Goal: Feedback & Contribution: Submit feedback/report problem

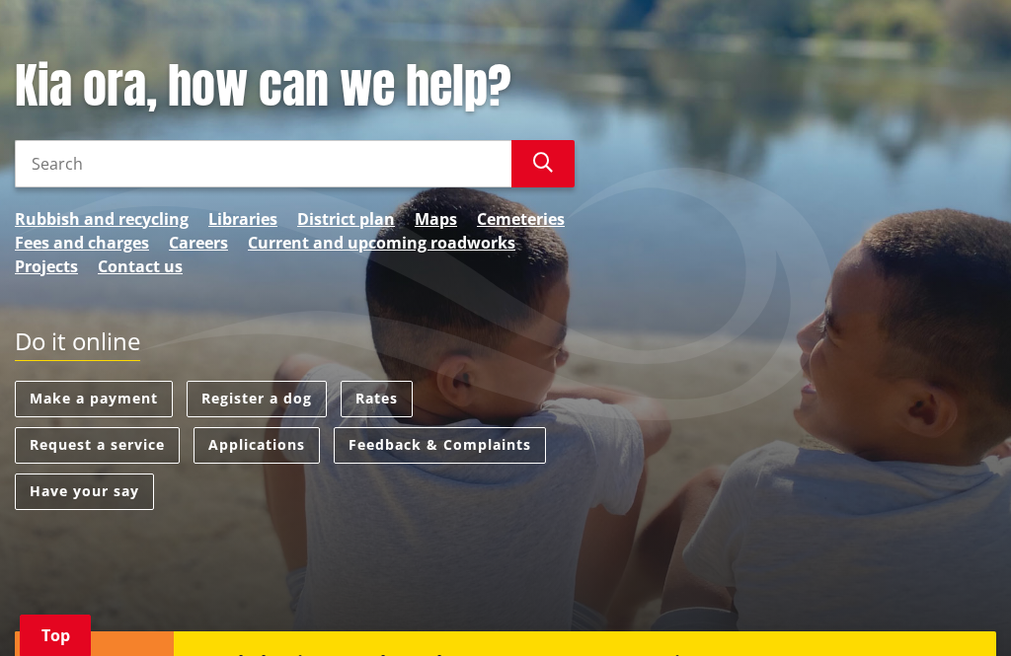
scroll to position [233, 0]
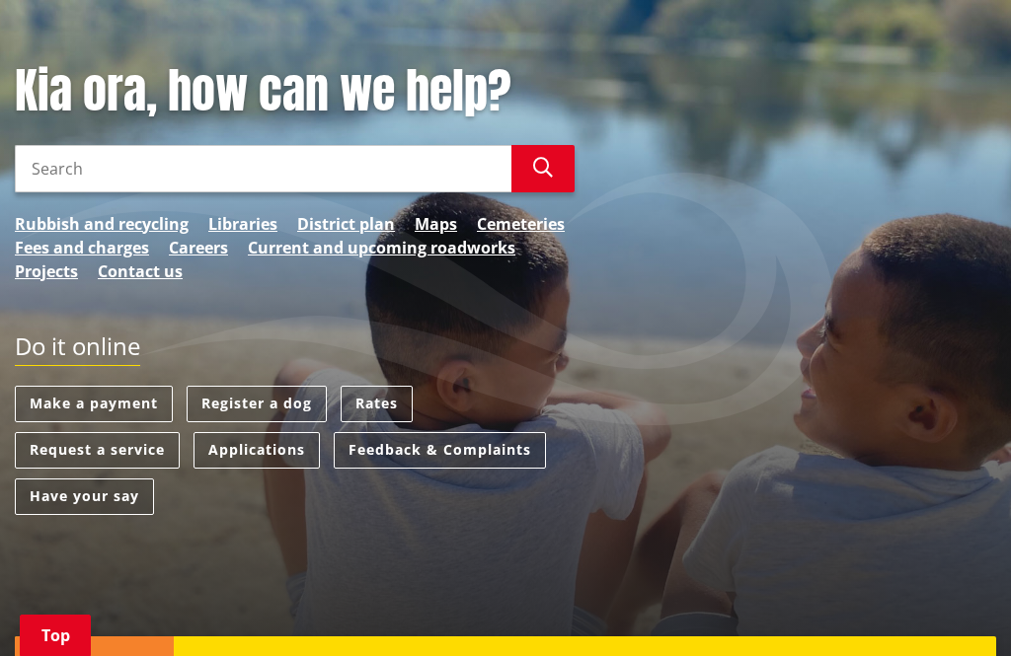
click at [471, 436] on link "Feedback & Complaints" at bounding box center [440, 450] width 212 height 37
click at [462, 432] on link "Feedback & Complaints" at bounding box center [440, 450] width 212 height 37
click at [460, 432] on link "Feedback & Complaints" at bounding box center [440, 450] width 212 height 37
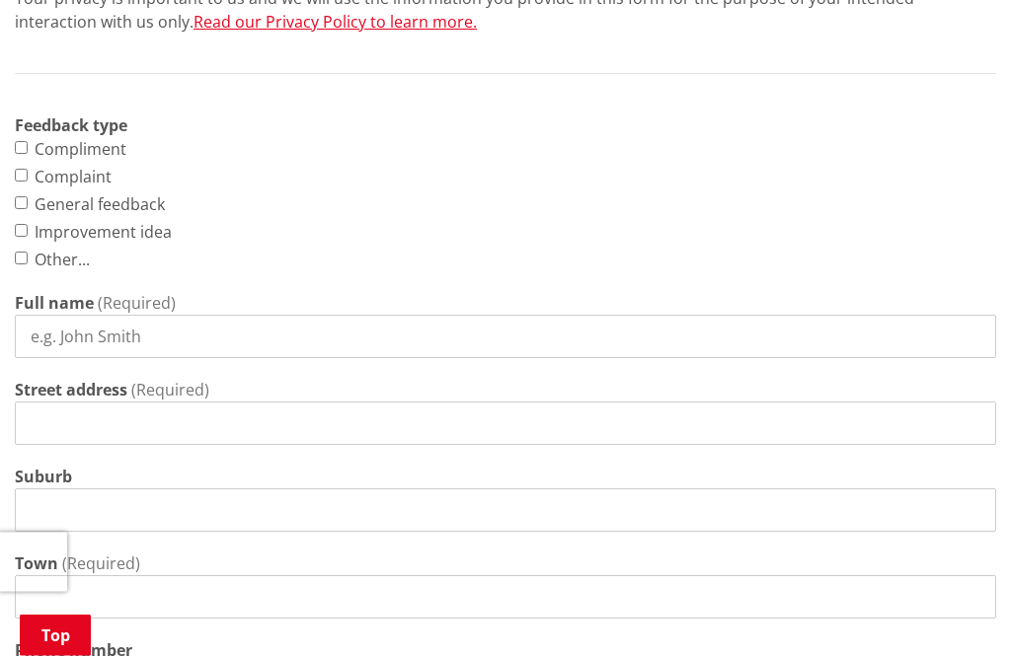
scroll to position [852, 0]
click at [25, 226] on input "Improvement idea" at bounding box center [21, 230] width 13 height 13
checkbox input "true"
click at [137, 326] on input "Full name" at bounding box center [505, 336] width 981 height 43
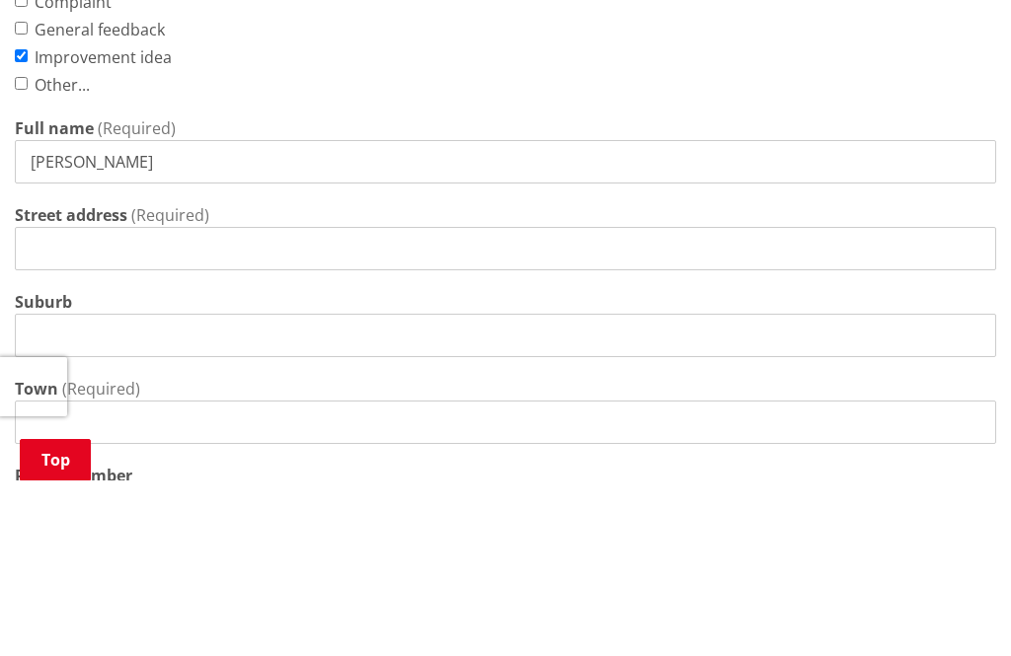
type input "[PERSON_NAME]"
click at [59, 403] on input "Street address" at bounding box center [505, 424] width 981 height 43
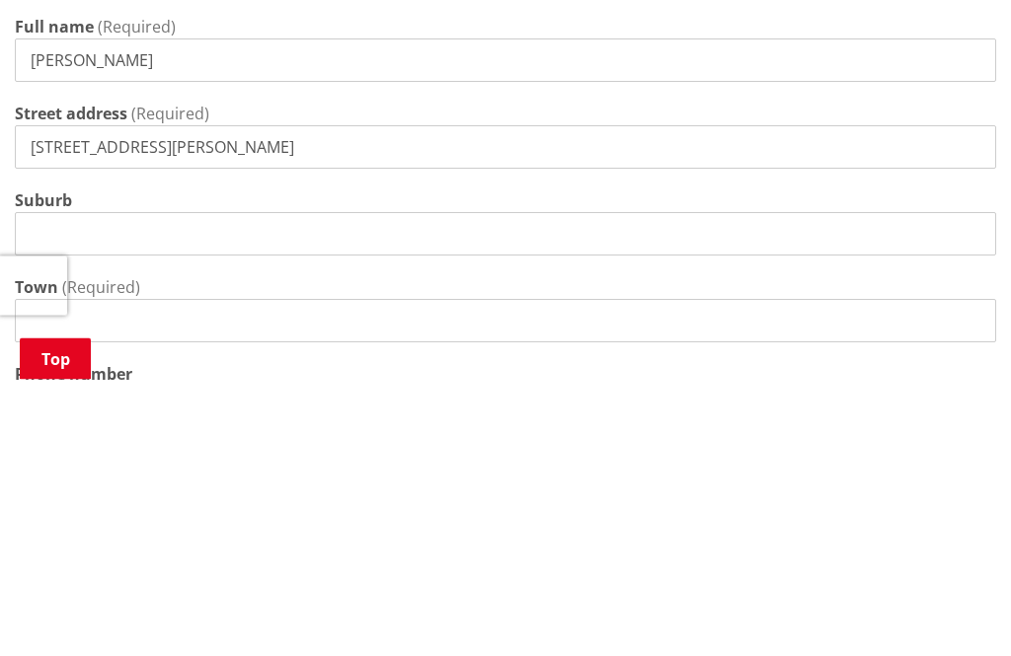
type input "77 O’Leary road, Pokeno 2471"
click at [51, 490] on input "Suburb" at bounding box center [505, 511] width 981 height 43
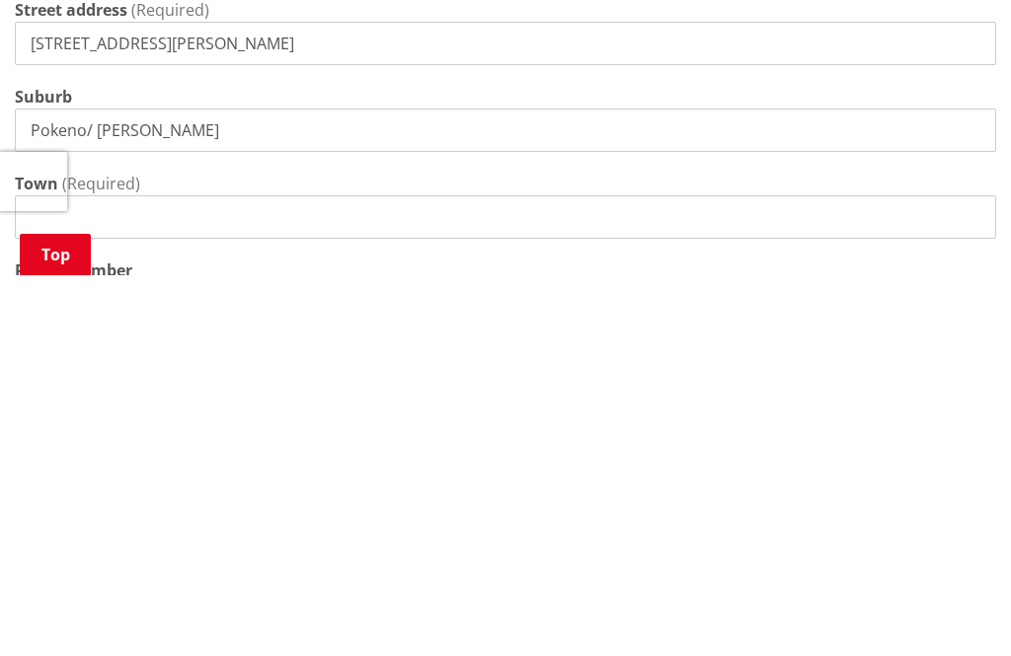
click at [171, 490] on input "Pokeno/ Mercer" at bounding box center [505, 511] width 981 height 43
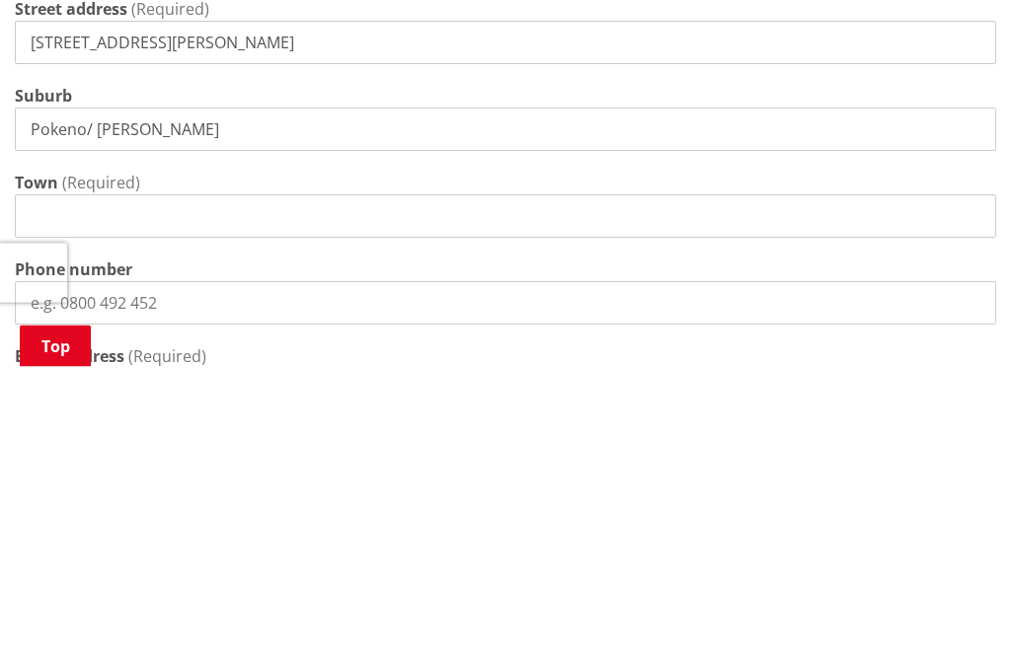
scroll to position [945, 0]
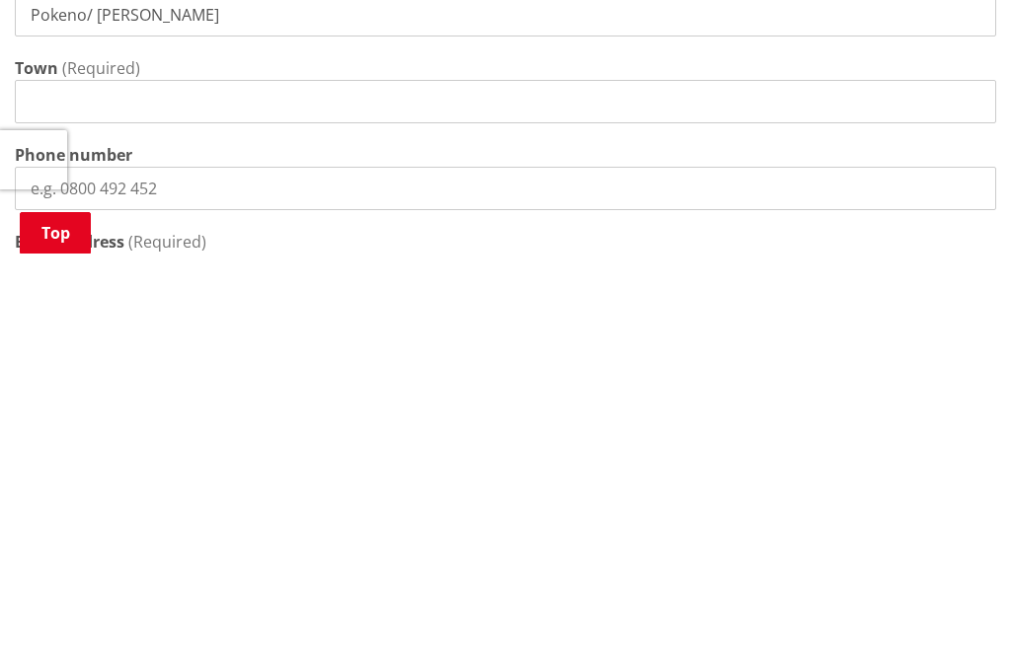
type input "Pokeno/ Mercer"
click at [47, 483] on input "Town" at bounding box center [505, 504] width 981 height 43
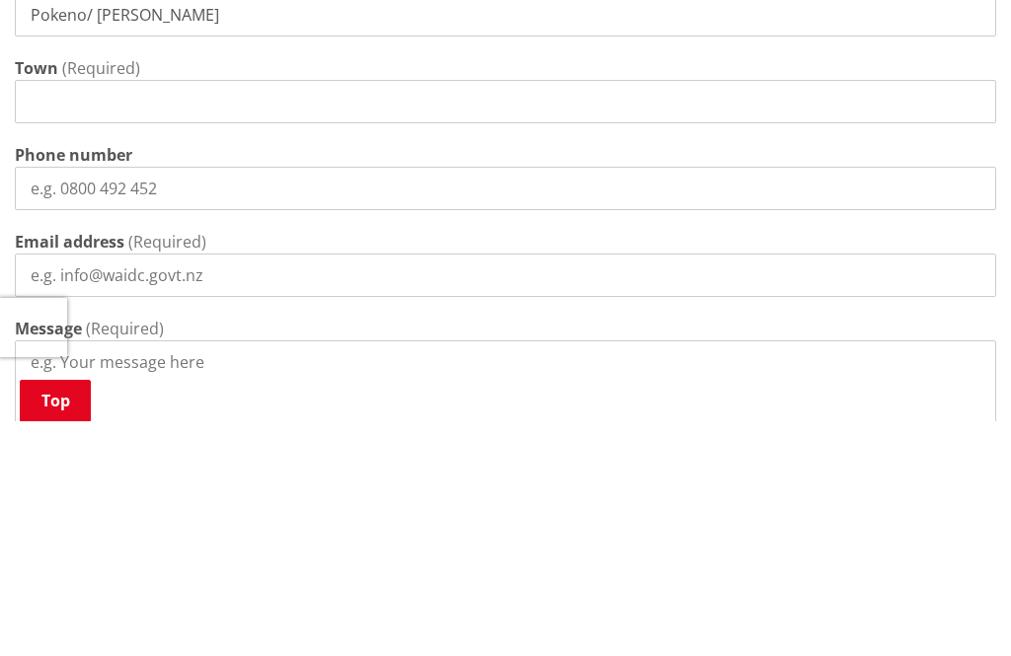
scroll to position [1116, 0]
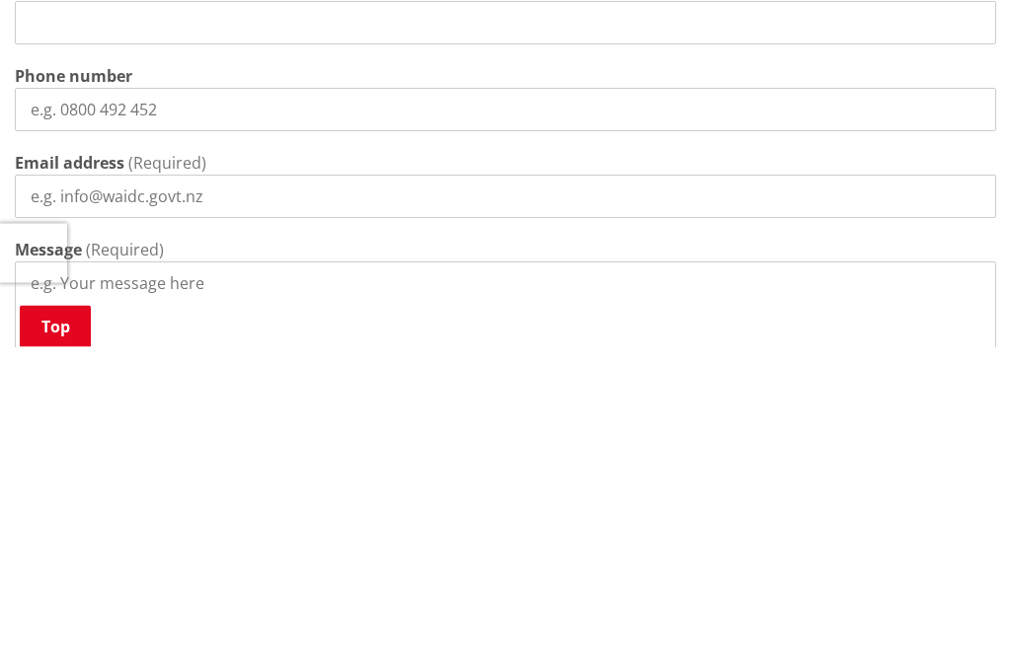
click at [70, 398] on input "Phone number" at bounding box center [505, 419] width 981 height 43
type input "021428653"
click at [59, 485] on input "Email address" at bounding box center [505, 506] width 981 height 43
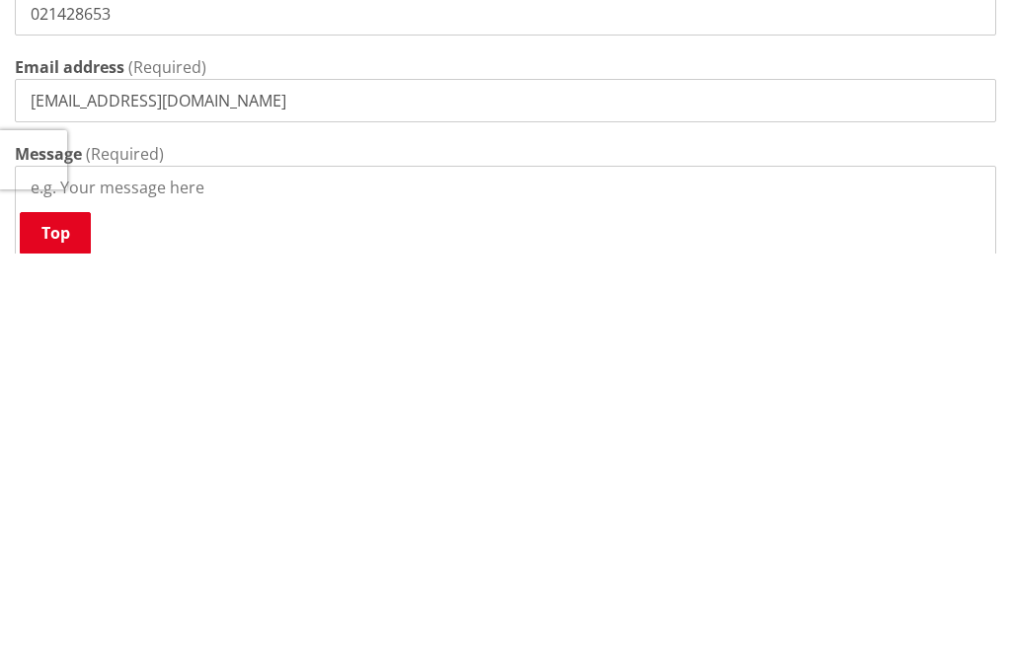
type input "melcherspokeno@gmail.com"
click at [131, 569] on textarea "Message" at bounding box center [505, 620] width 981 height 103
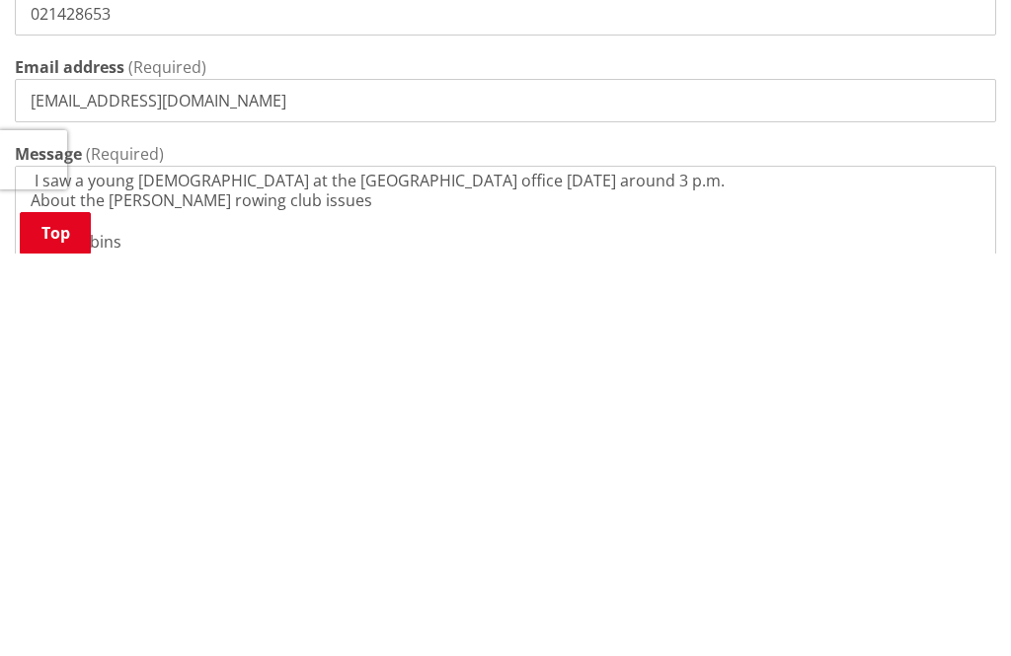
scroll to position [69, 0]
click at [140, 569] on textarea "Hello Just after feedback on a recent visit I saw a young lady at the Tuakau of…" at bounding box center [505, 620] width 981 height 103
click at [92, 569] on textarea "Hello Just after feedback on a recent visit I saw a young lady at the Tuakau of…" at bounding box center [505, 620] width 981 height 103
click at [178, 569] on textarea "Hello Just after feedback on a recent visit I saw a young lady at the Tuakau of…" at bounding box center [505, 620] width 981 height 103
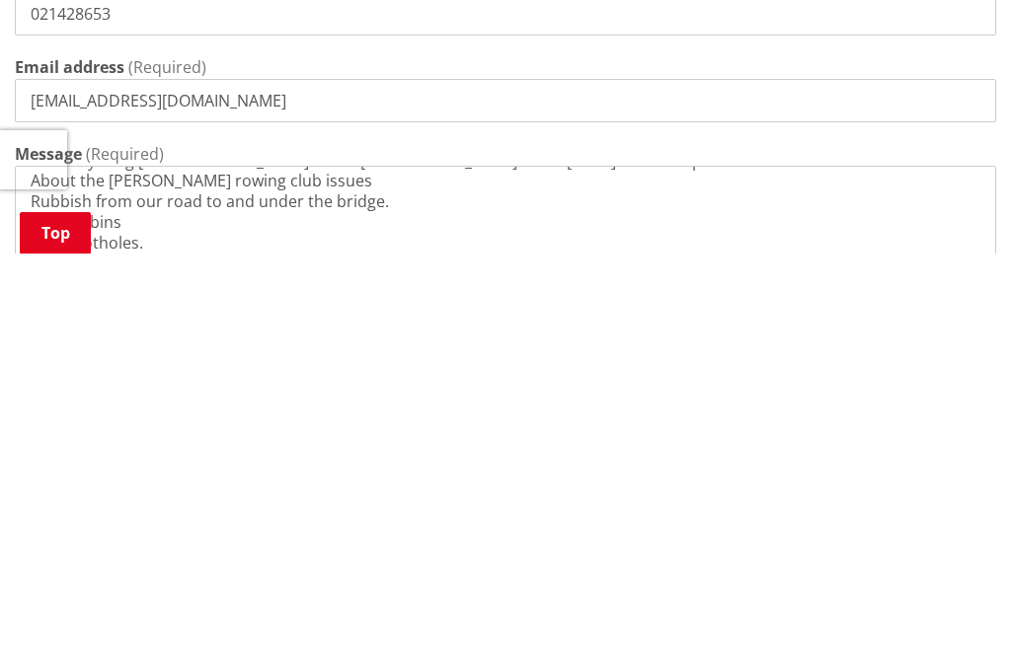
scroll to position [89, 0]
click at [139, 569] on textarea "Hello Just after feedback on a recent visit I saw a young lady at the Tuakau of…" at bounding box center [505, 620] width 981 height 103
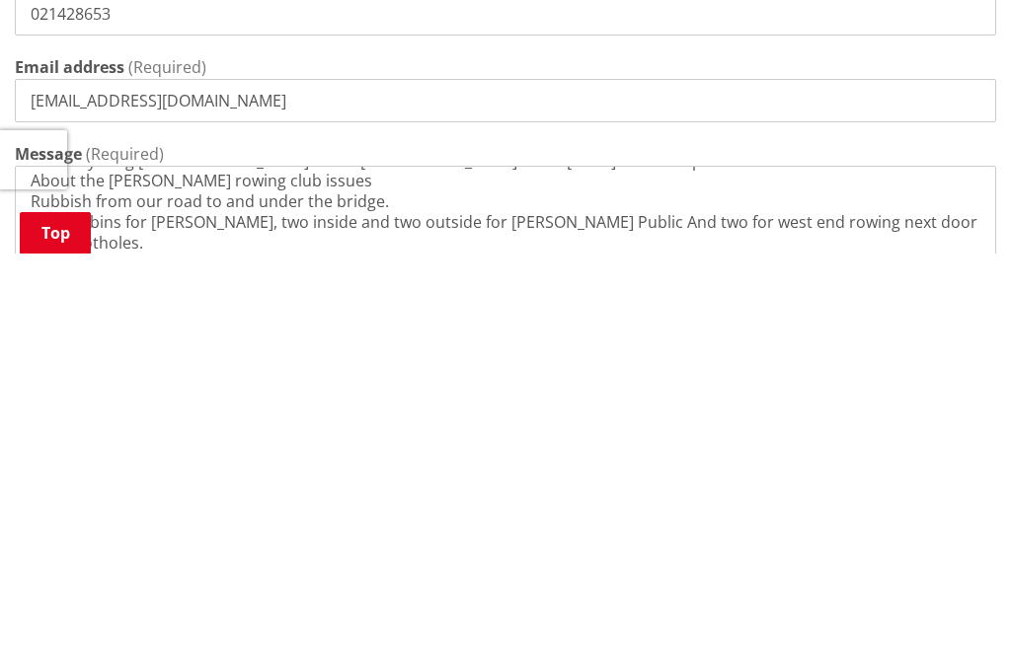
click at [201, 569] on textarea "Hello Just after feedback on a recent visit I saw a young lady at the Tuakau of…" at bounding box center [505, 620] width 981 height 103
click at [163, 569] on textarea "Hello Just after feedback on a recent visit I saw a young lady at the Tuakau of…" at bounding box center [505, 620] width 981 height 103
click at [172, 569] on textarea "Hello Just after feedback on a recent visit I saw a young lady at the Tuakau of…" at bounding box center [505, 620] width 981 height 103
click at [330, 569] on textarea "Hello Just after feedback on a recent visit I saw a young lady at the Tuakau of…" at bounding box center [505, 620] width 981 height 103
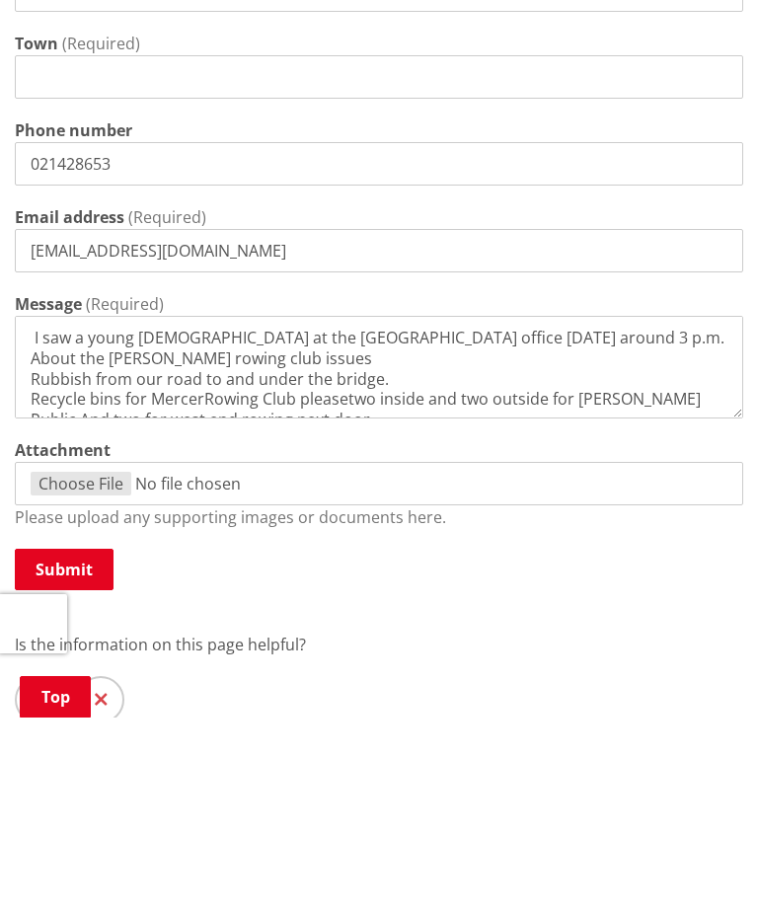
scroll to position [63, 0]
type textarea "Hello Just after feedback on a recent visit I saw a young lady at the Tuakau of…"
click at [73, 655] on button "Submit" at bounding box center [64, 760] width 99 height 41
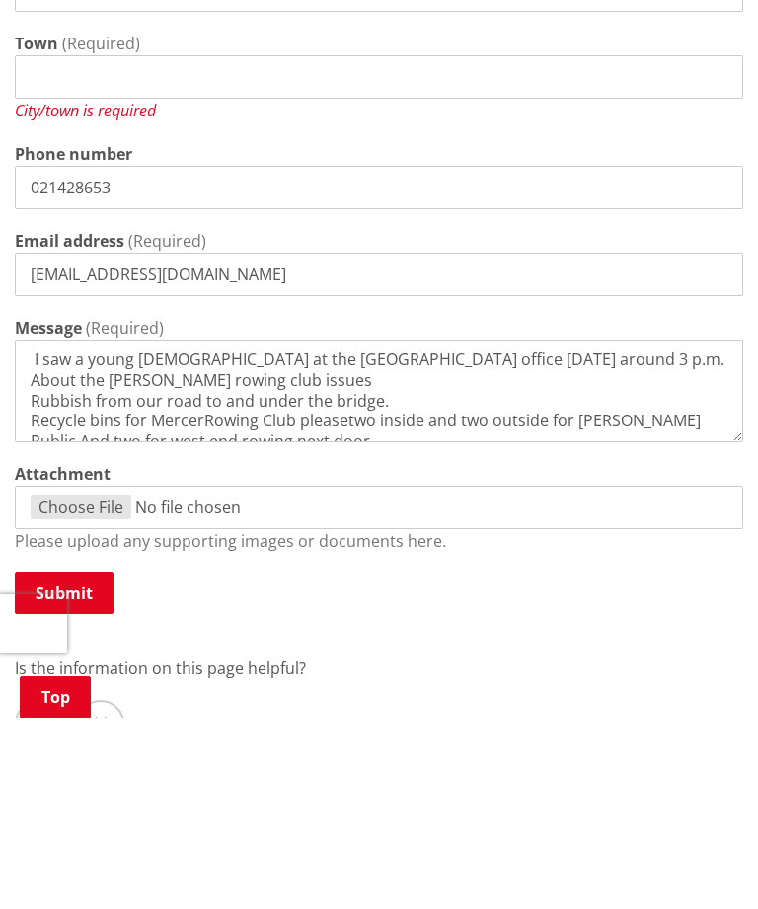
scroll to position [1311, 0]
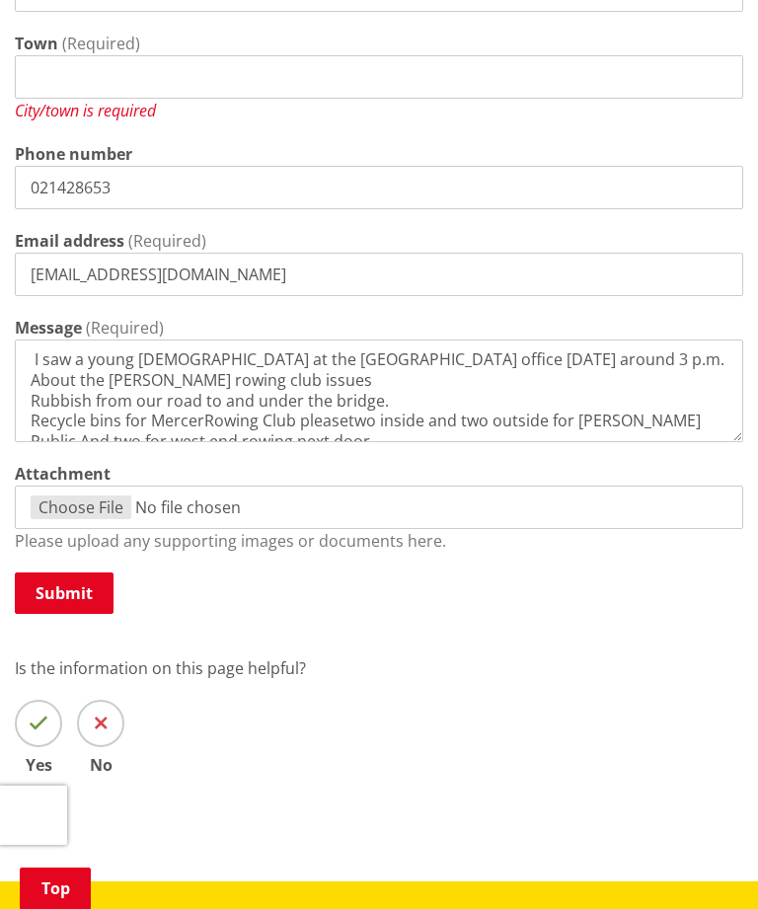
click at [70, 55] on input "Town" at bounding box center [379, 76] width 728 height 43
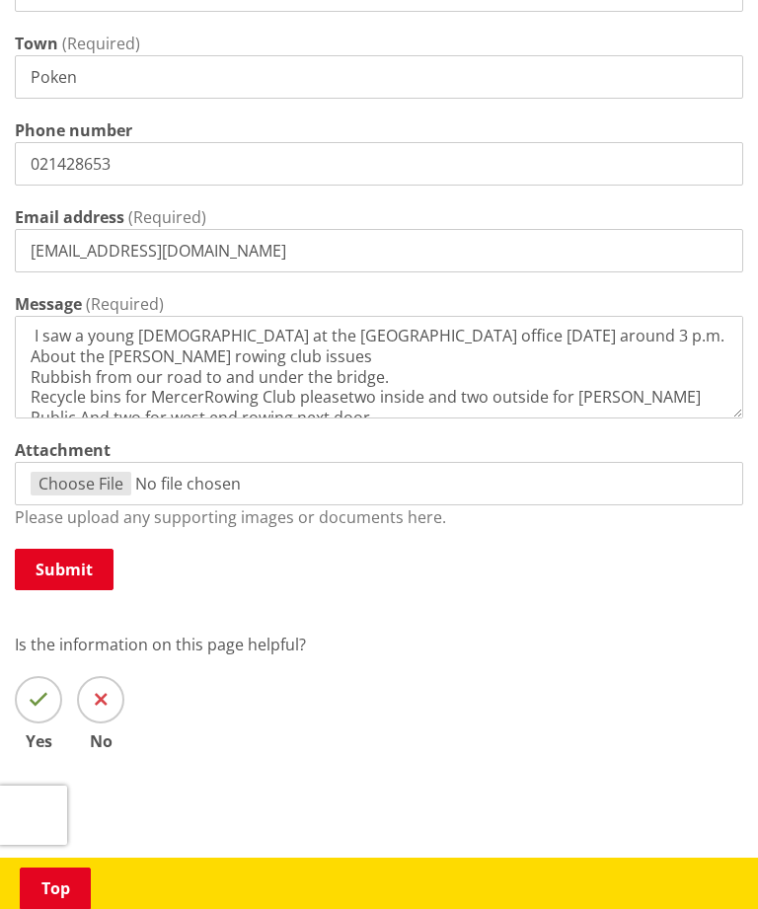
type input "Pokeno"
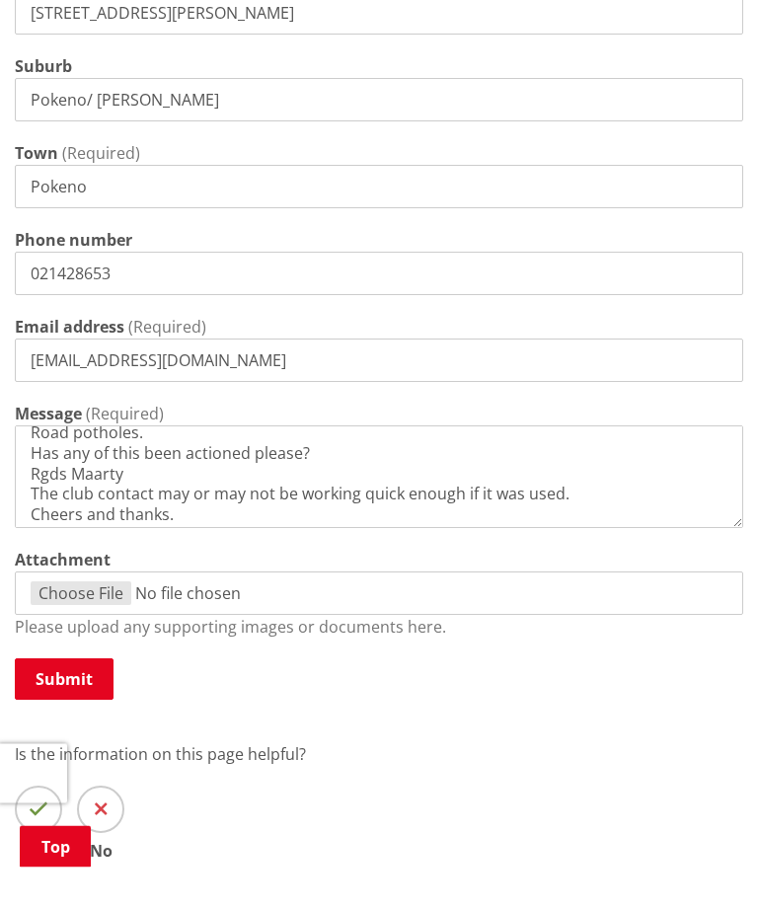
scroll to position [178, 0]
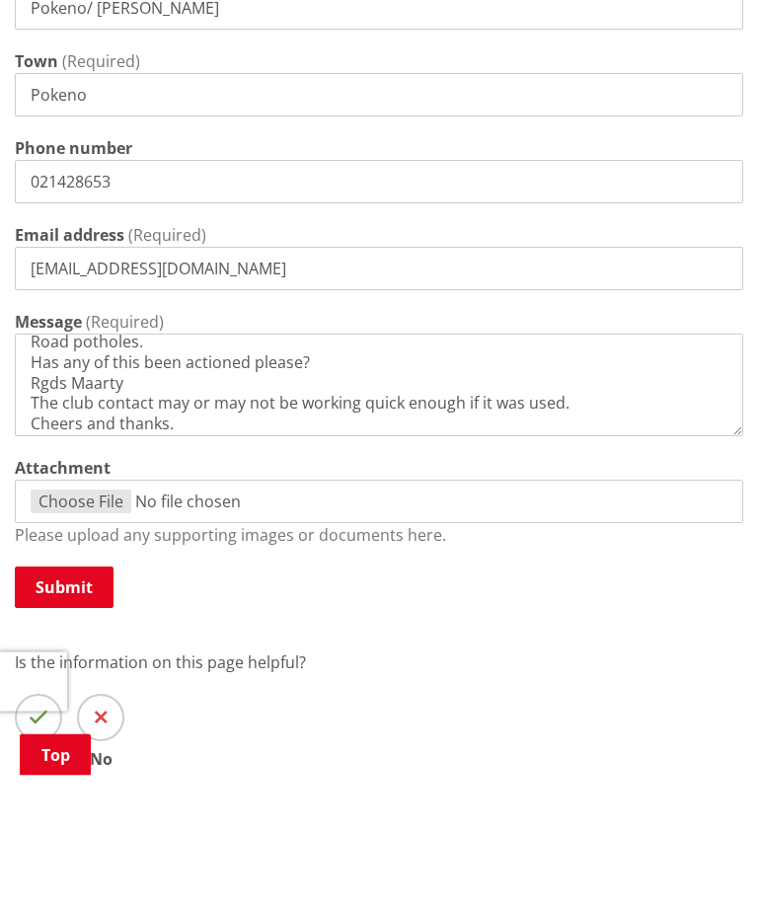
click at [59, 655] on button "Submit" at bounding box center [64, 721] width 99 height 41
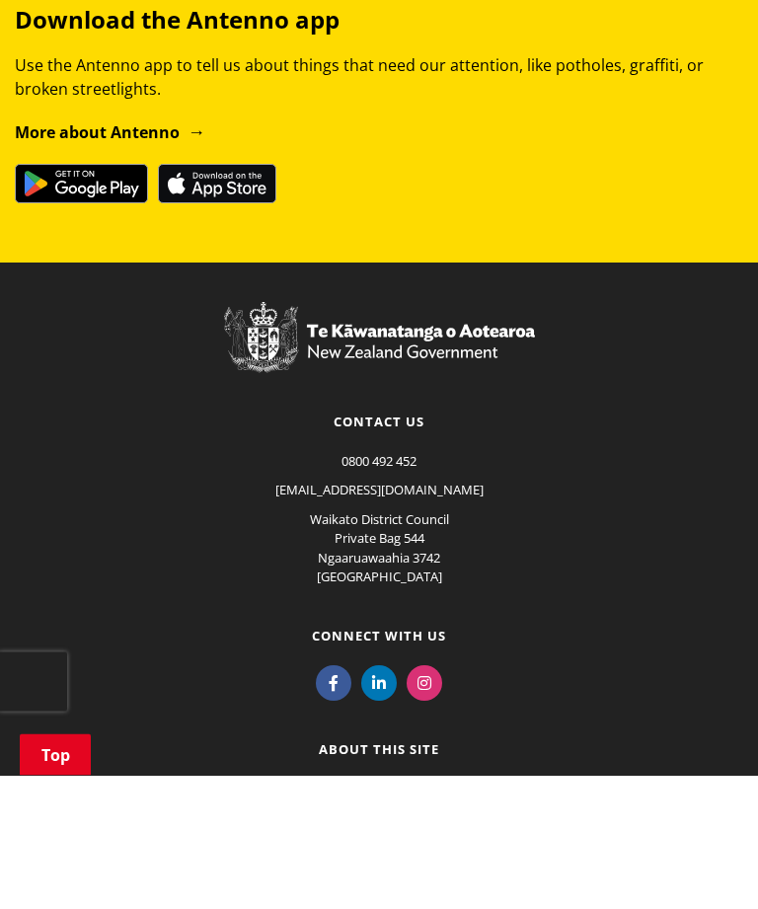
scroll to position [1293, 0]
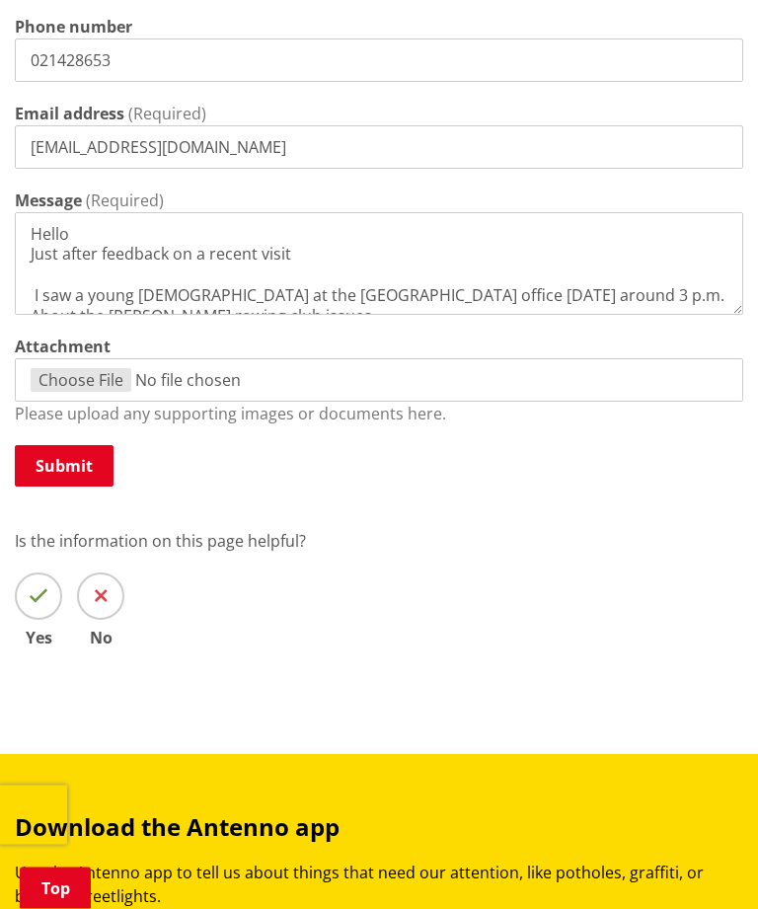
scroll to position [1458, 0]
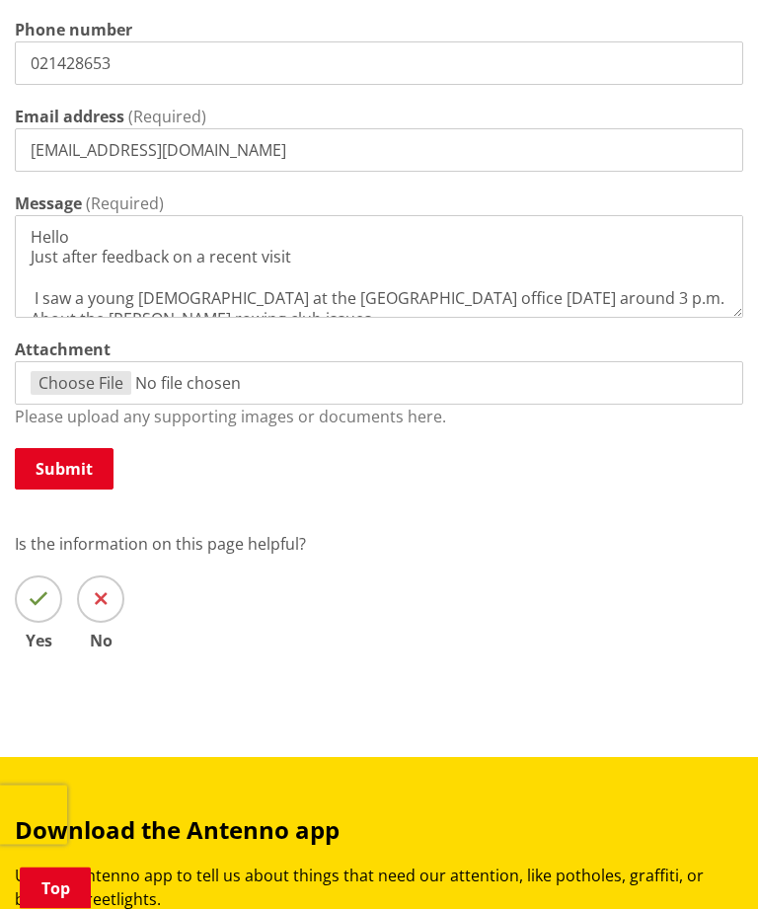
click at [45, 449] on button "Submit" at bounding box center [64, 469] width 99 height 41
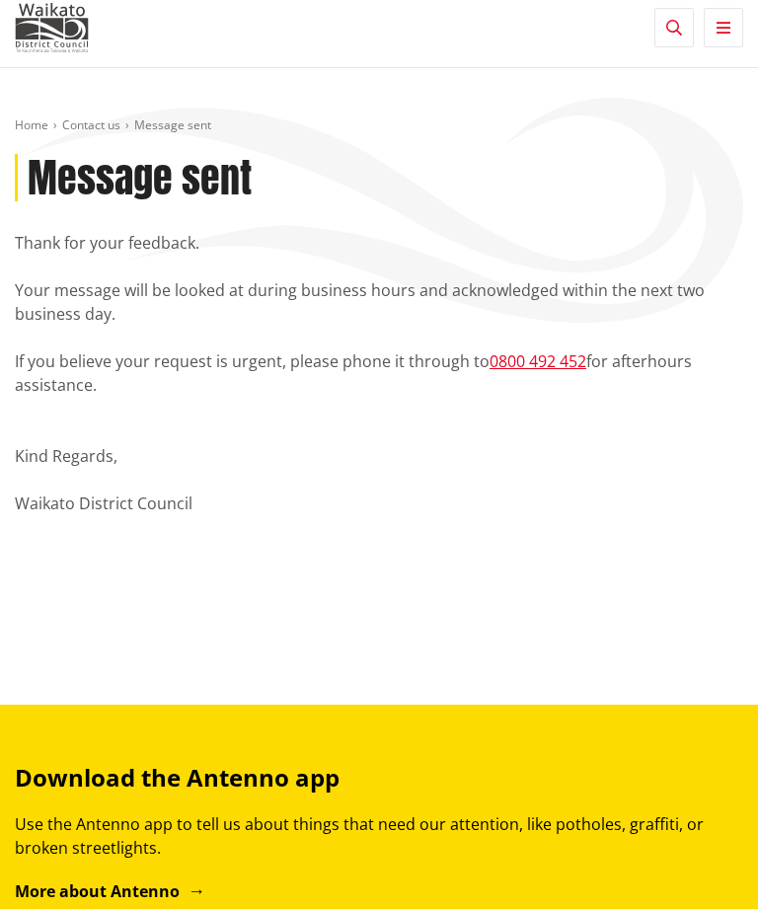
scroll to position [9, 0]
